Goal: Navigation & Orientation: Find specific page/section

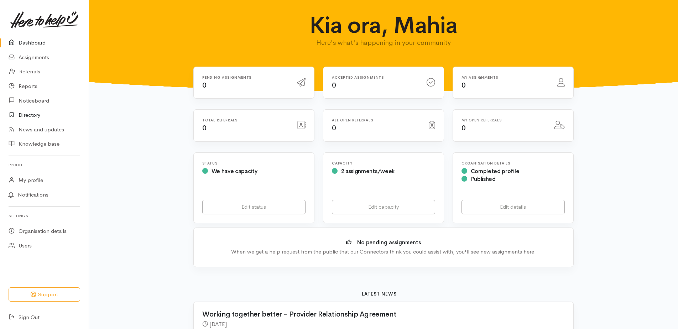
click at [41, 114] on link "Directory" at bounding box center [44, 115] width 89 height 15
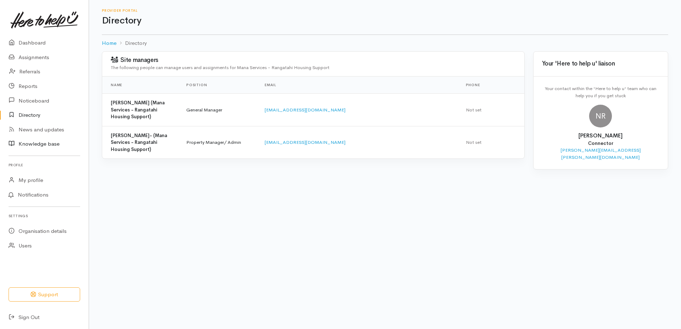
click at [41, 142] on link "Knowledge base" at bounding box center [44, 144] width 89 height 15
click at [41, 143] on link "Knowledge base" at bounding box center [44, 144] width 89 height 15
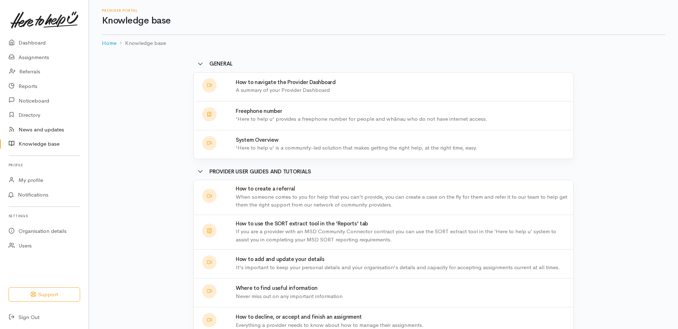
click at [38, 132] on link "News and updates" at bounding box center [44, 129] width 89 height 15
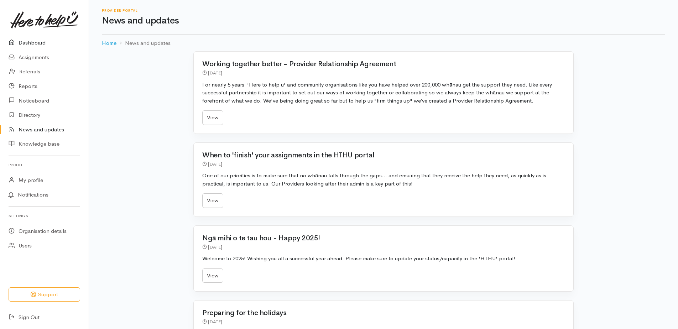
click at [31, 42] on link "Dashboard" at bounding box center [44, 43] width 89 height 15
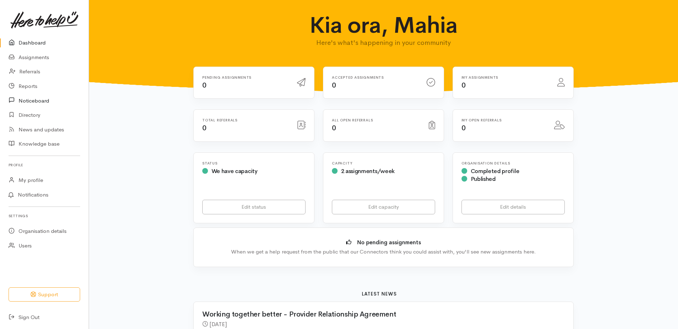
click at [28, 99] on link "Noticeboard" at bounding box center [44, 100] width 89 height 15
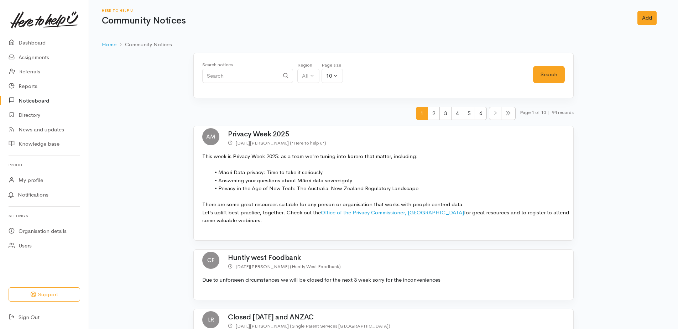
drag, startPoint x: 45, startPoint y: 25, endPoint x: 48, endPoint y: 33, distance: 8.8
click at [45, 25] on img at bounding box center [44, 19] width 68 height 17
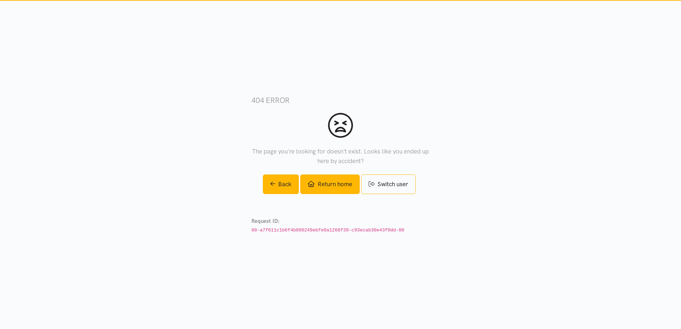
click at [324, 188] on link "Return home" at bounding box center [329, 184] width 59 height 20
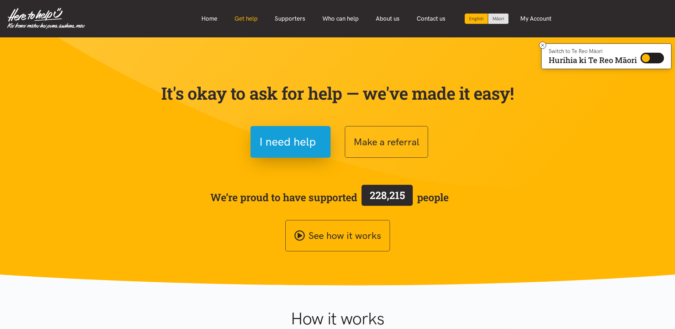
click at [254, 19] on link "Get help" at bounding box center [246, 18] width 40 height 15
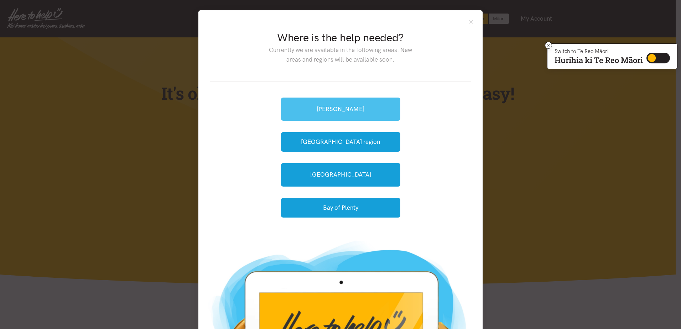
click at [350, 109] on link "[PERSON_NAME]" at bounding box center [340, 109] width 119 height 23
